Goal: Task Accomplishment & Management: Manage account settings

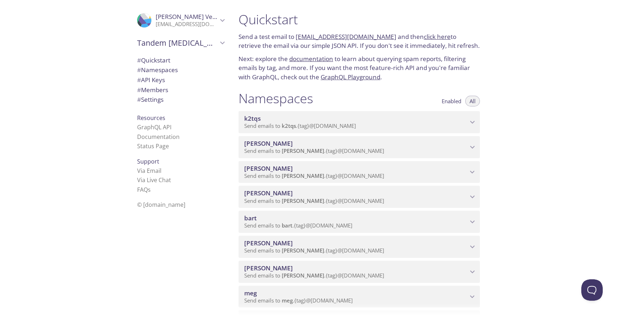
click at [220, 30] on div ".cls-1 { fill: #6d5ca8; } .cls-2 { fill: #3fc191; } .cls-3 { fill: #3b4752; } .…" at bounding box center [180, 21] width 99 height 24
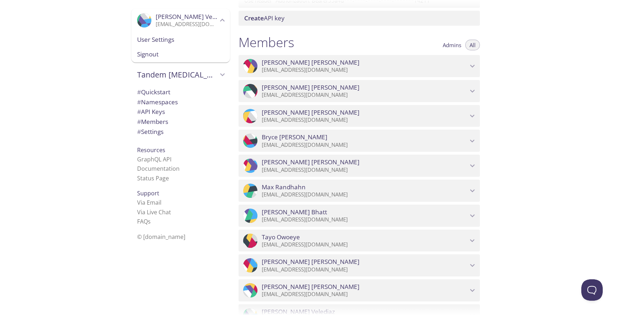
scroll to position [740, 0]
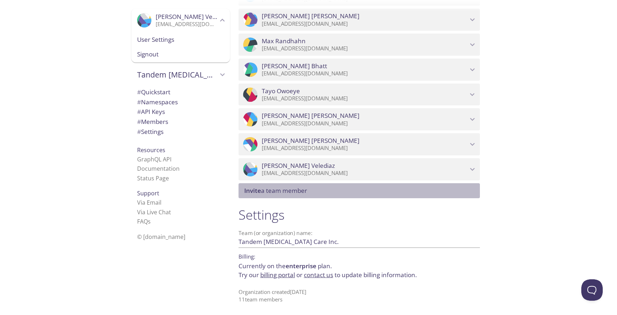
click at [276, 188] on span "Invite a team member" at bounding box center [275, 190] width 63 height 8
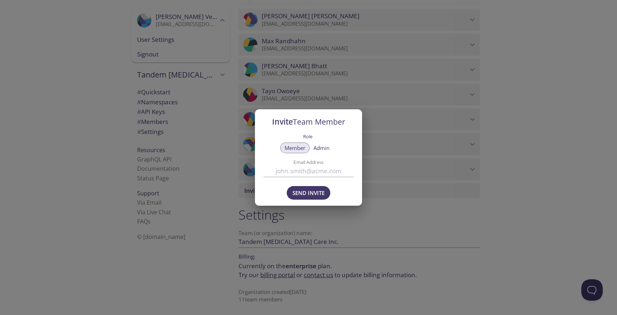
click at [400, 136] on div "Invite Team Member Role Member Admin Email Address Send Invite" at bounding box center [308, 157] width 617 height 315
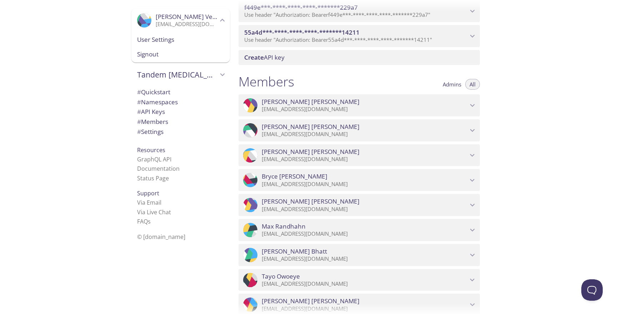
scroll to position [554, 0]
click at [458, 85] on span "Admins" at bounding box center [452, 85] width 19 height 0
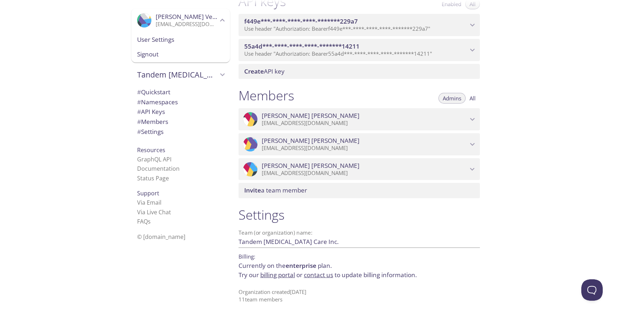
scroll to position [540, 0]
click at [470, 99] on span "All" at bounding box center [473, 99] width 6 height 0
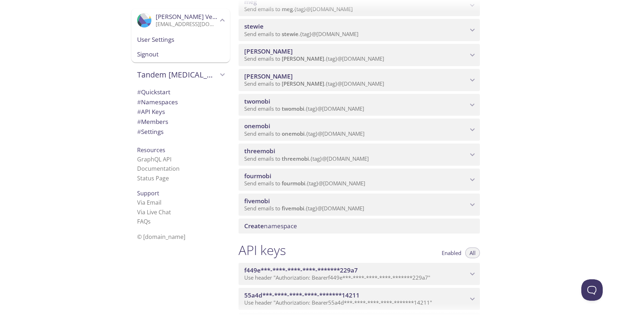
scroll to position [0, 0]
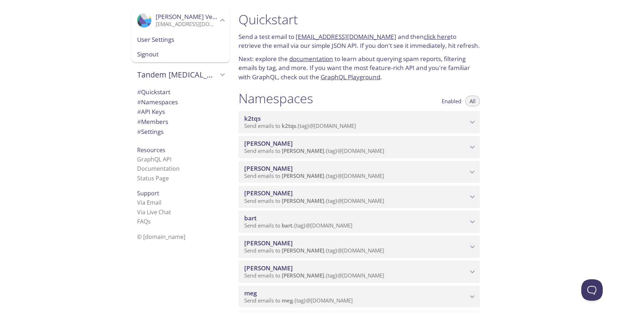
click at [215, 71] on span "Tandem [MEDICAL_DATA] Care Inc." at bounding box center [177, 75] width 81 height 10
click at [216, 62] on span "[PERSON_NAME]'s team" at bounding box center [180, 59] width 87 height 9
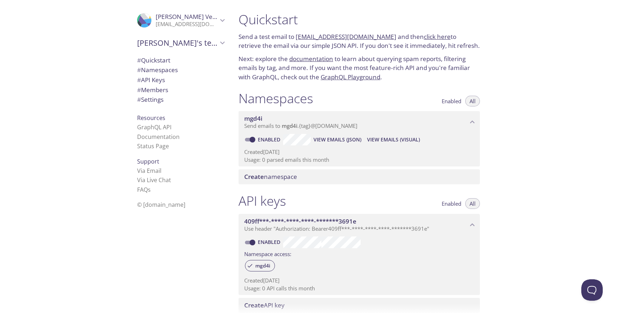
click at [301, 177] on span "Create namespace" at bounding box center [360, 177] width 233 height 8
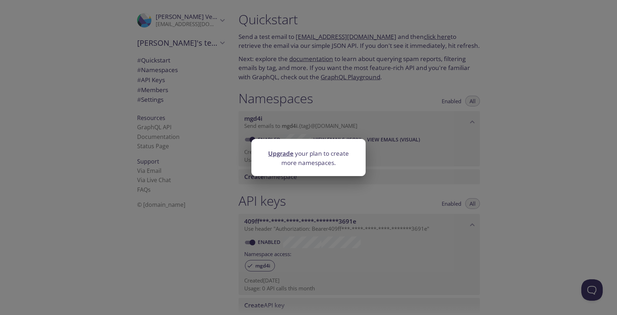
click at [306, 187] on div "Upgrade your plan to create more namespaces." at bounding box center [308, 157] width 617 height 315
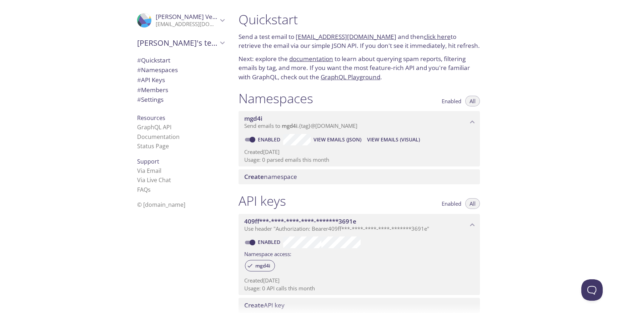
click at [227, 41] on icon "Luis's team" at bounding box center [222, 42] width 9 height 9
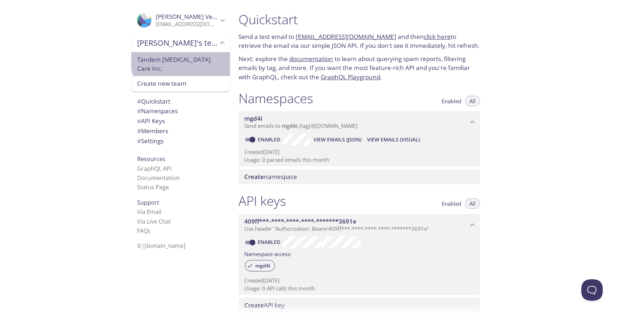
click at [186, 58] on span "Tandem [MEDICAL_DATA] Care Inc." at bounding box center [180, 64] width 87 height 18
type input "Tandem [MEDICAL_DATA] Care Inc."
